Goal: Information Seeking & Learning: Learn about a topic

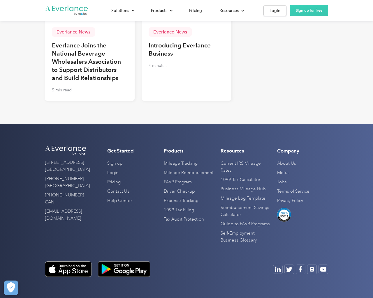
scroll to position [1518, 0]
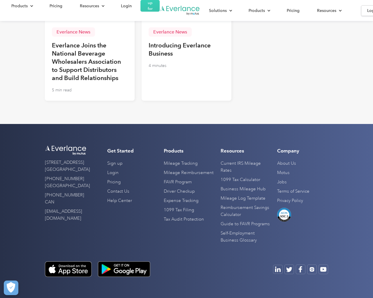
scroll to position [1518, 0]
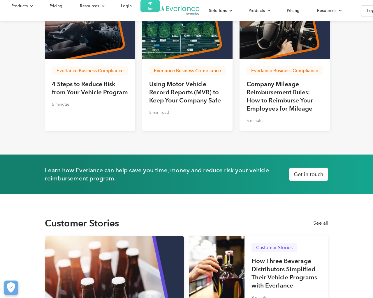
scroll to position [1438, 0]
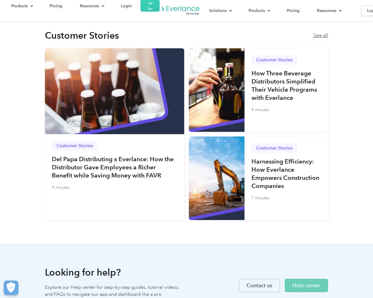
scroll to position [1116, 0]
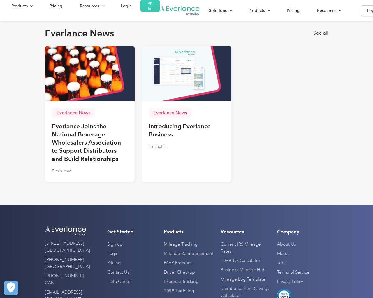
scroll to position [1438, 0]
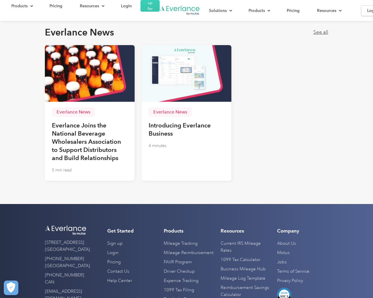
scroll to position [646, 0]
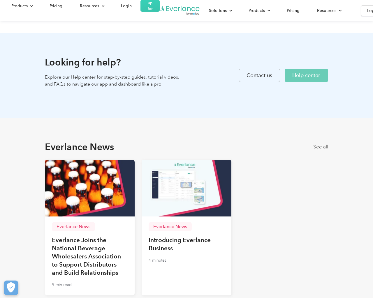
scroll to position [1353, 0]
